Goal: Transaction & Acquisition: Obtain resource

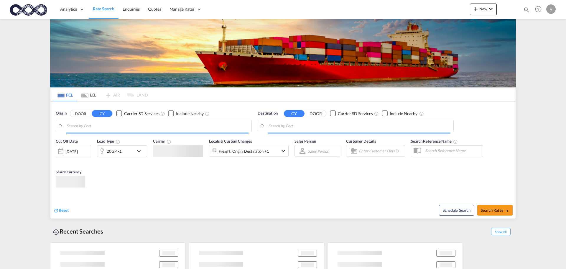
type input "[GEOGRAPHIC_DATA], [GEOGRAPHIC_DATA]"
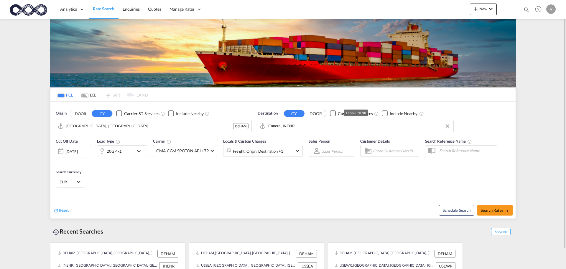
click at [289, 126] on input "Ennore, INENR" at bounding box center [359, 125] width 182 height 9
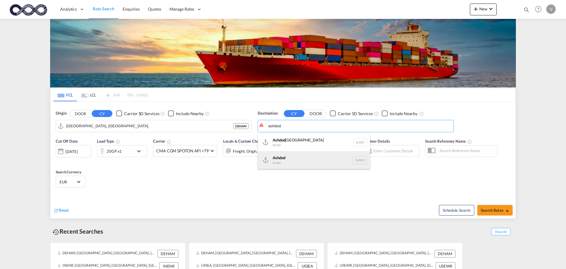
click at [280, 160] on div "Ashdod [GEOGRAPHIC_DATA] [GEOGRAPHIC_DATA]" at bounding box center [314, 160] width 112 height 18
type input "Ashdod, ILASH"
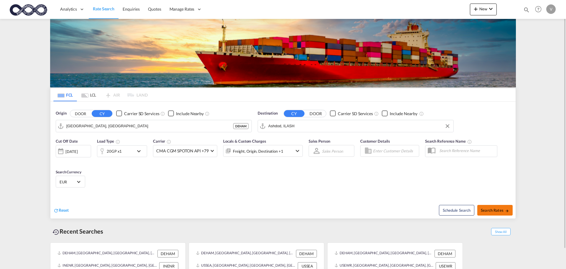
click at [497, 210] on span "Search Rates" at bounding box center [495, 210] width 28 height 5
type input "DEHAM to ILASH / [DATE]"
